Goal: Check status: Check status

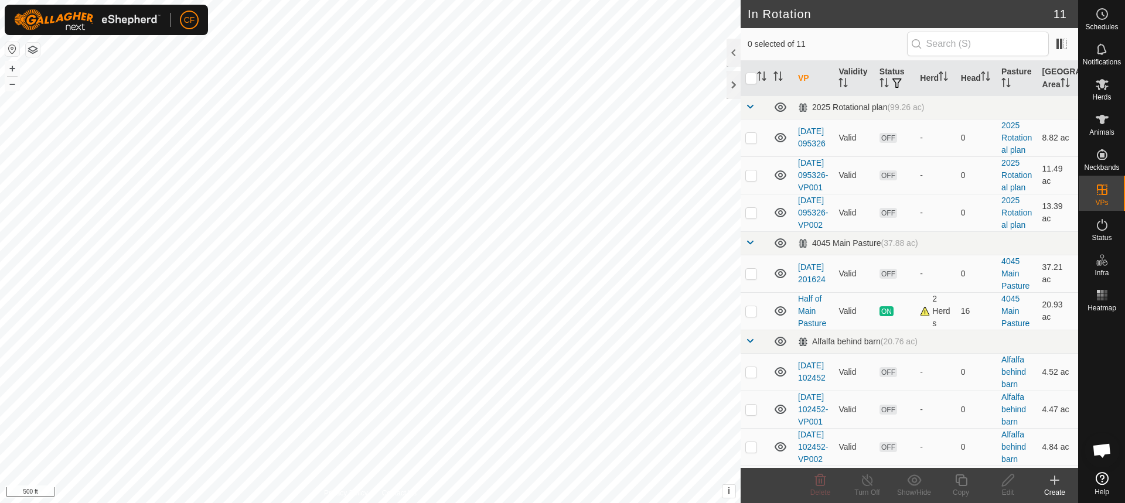
scroll to position [548, 0]
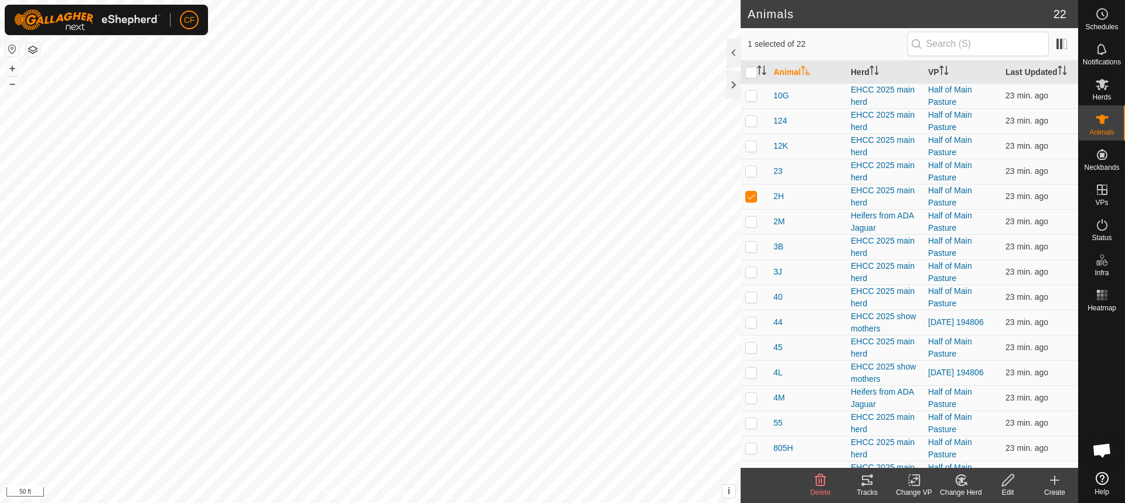
click at [869, 485] on icon at bounding box center [867, 480] width 11 height 9
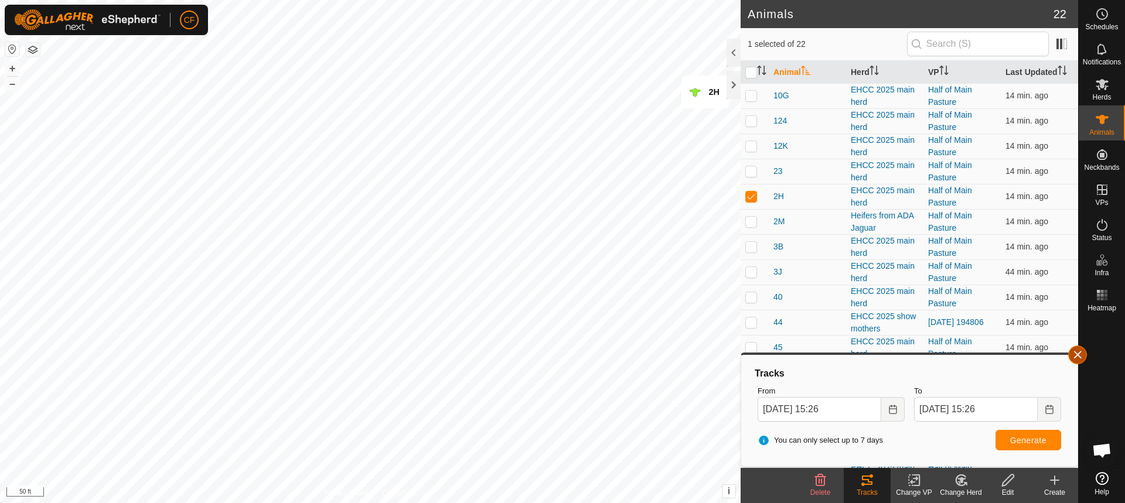
click at [1077, 356] on button "button" at bounding box center [1077, 355] width 19 height 19
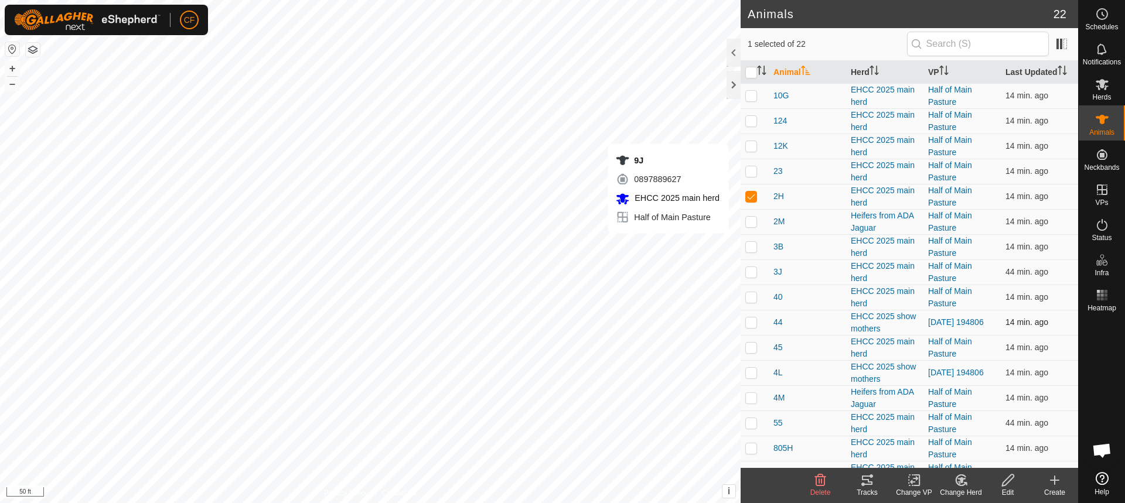
checkbox input "false"
click at [865, 477] on icon at bounding box center [867, 480] width 11 height 9
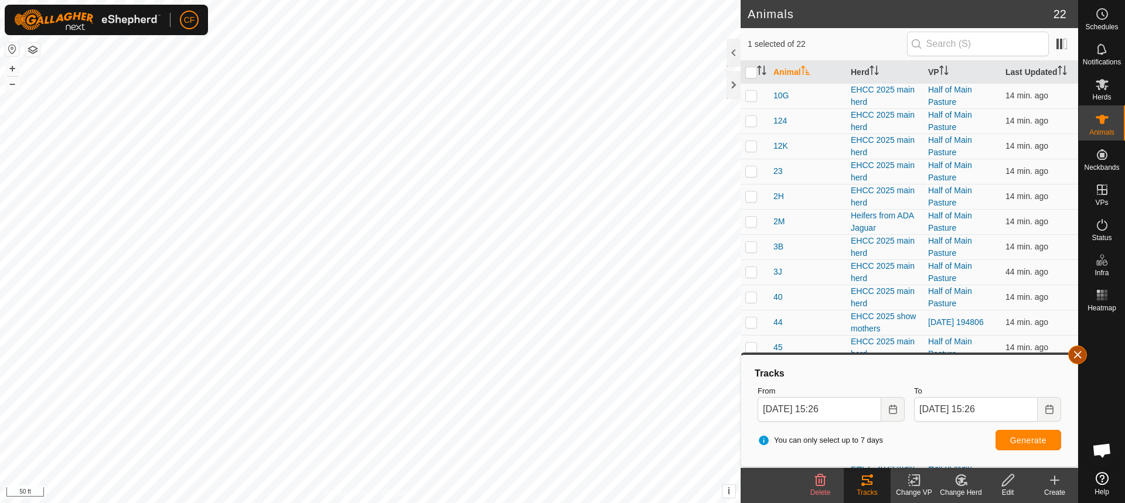
click at [1073, 354] on button "button" at bounding box center [1077, 355] width 19 height 19
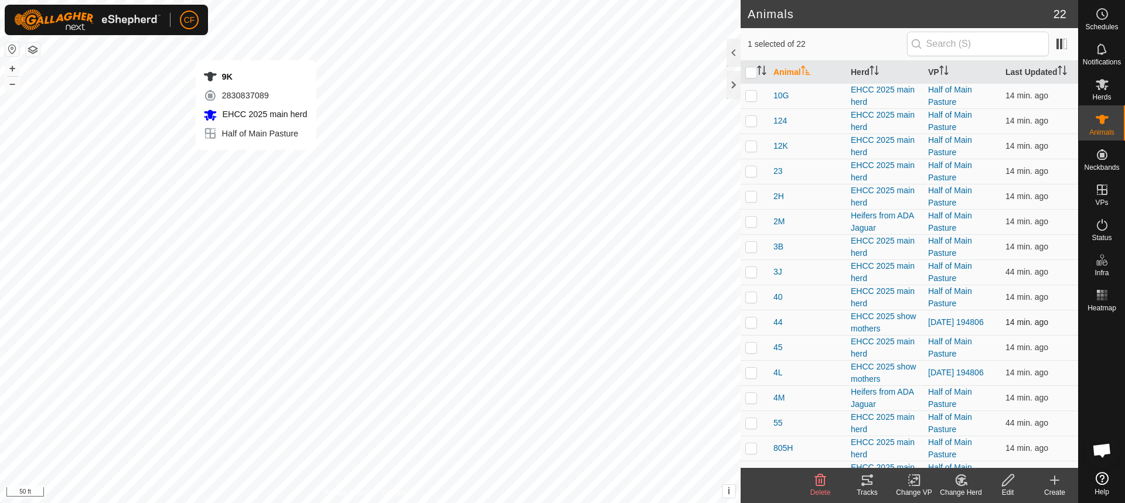
checkbox input "false"
checkbox input "true"
click at [870, 480] on icon at bounding box center [867, 480] width 14 height 14
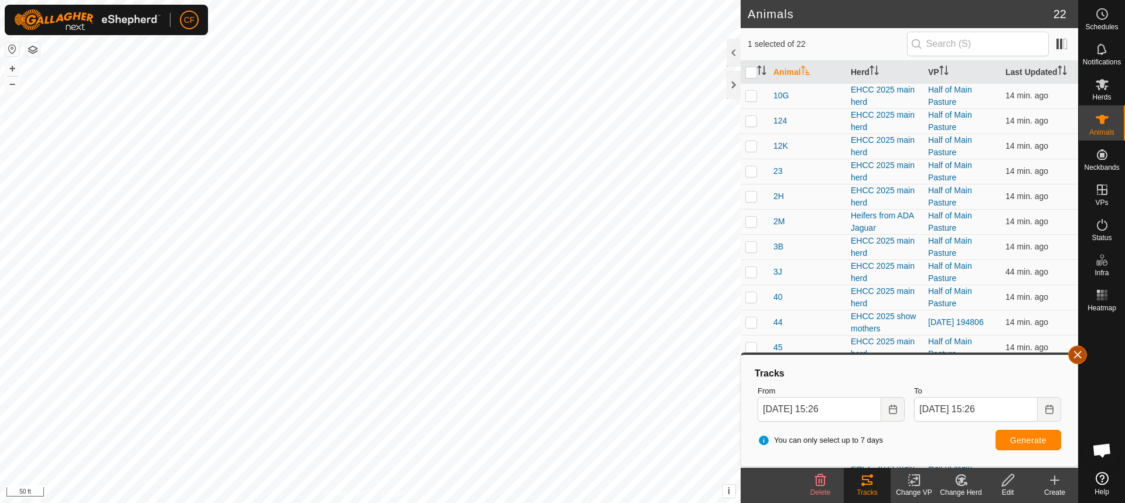
click at [1080, 357] on button "button" at bounding box center [1077, 355] width 19 height 19
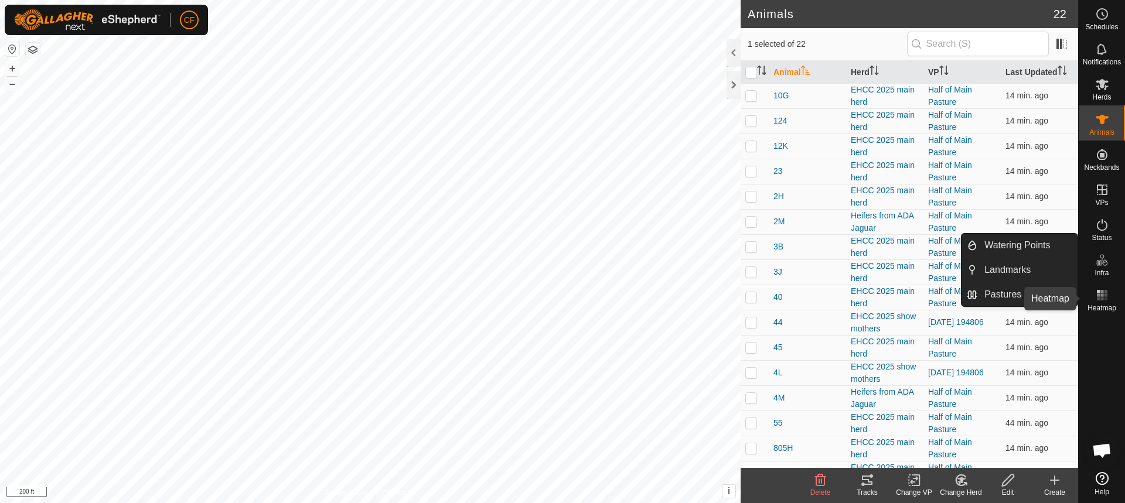
click at [1103, 292] on rect at bounding box center [1101, 291] width 3 height 3
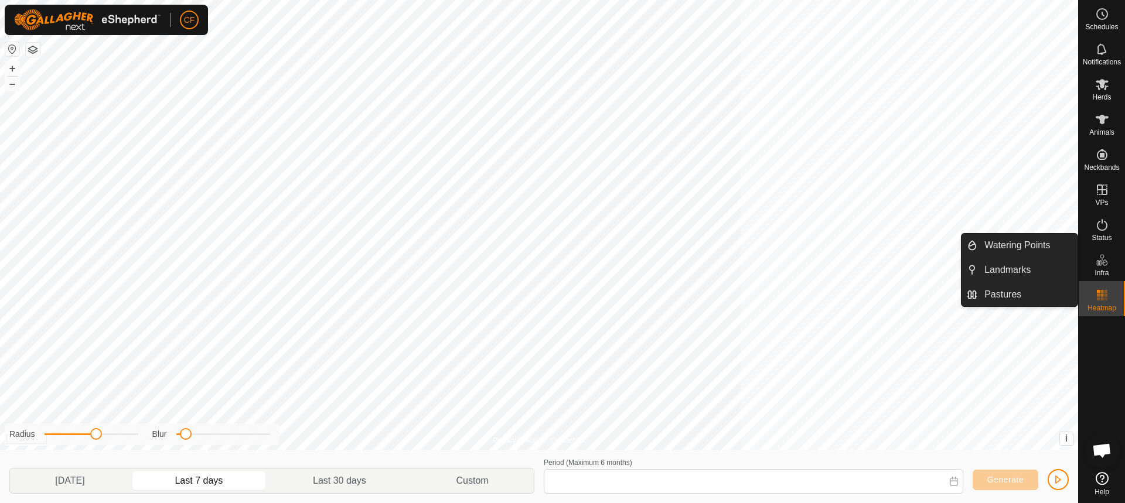
type input "[DATE] - [DATE]"
